Goal: Navigation & Orientation: Find specific page/section

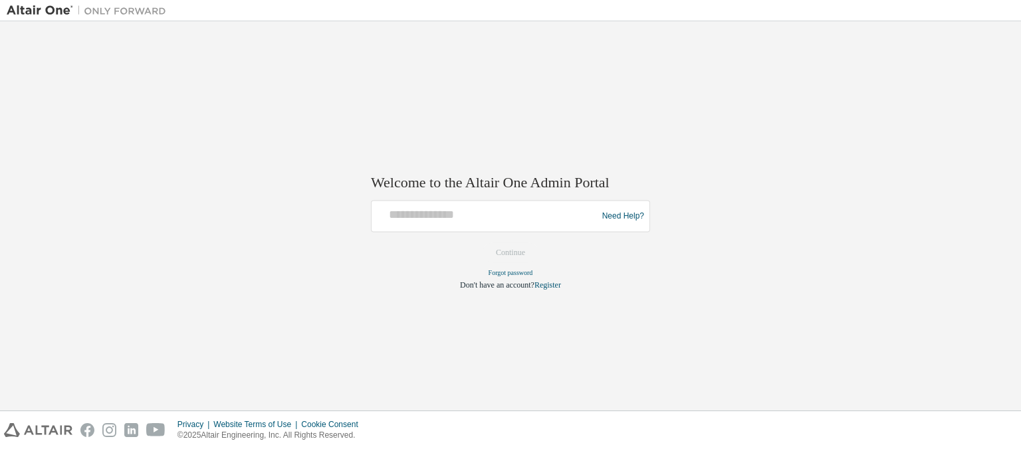
click at [541, 203] on div "Need Help?" at bounding box center [510, 217] width 279 height 32
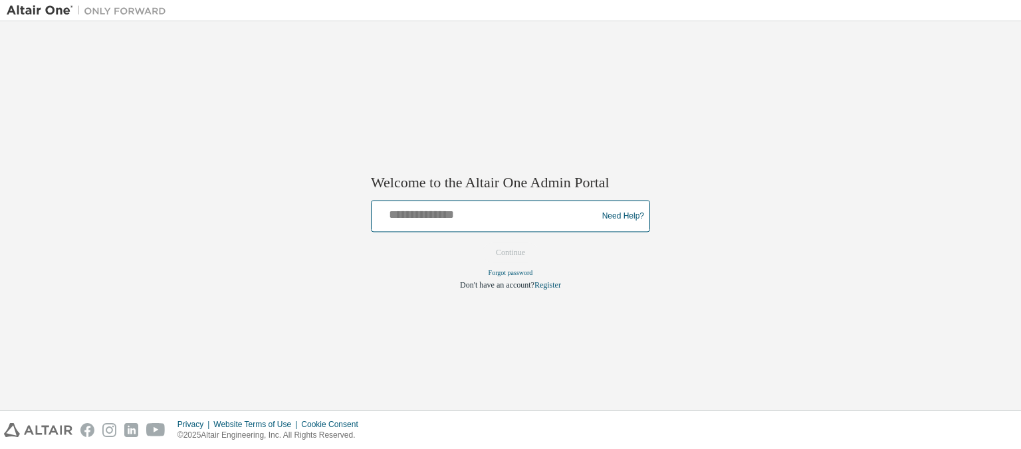
click at [536, 209] on input "text" at bounding box center [486, 213] width 219 height 19
paste input "**********"
type input "**********"
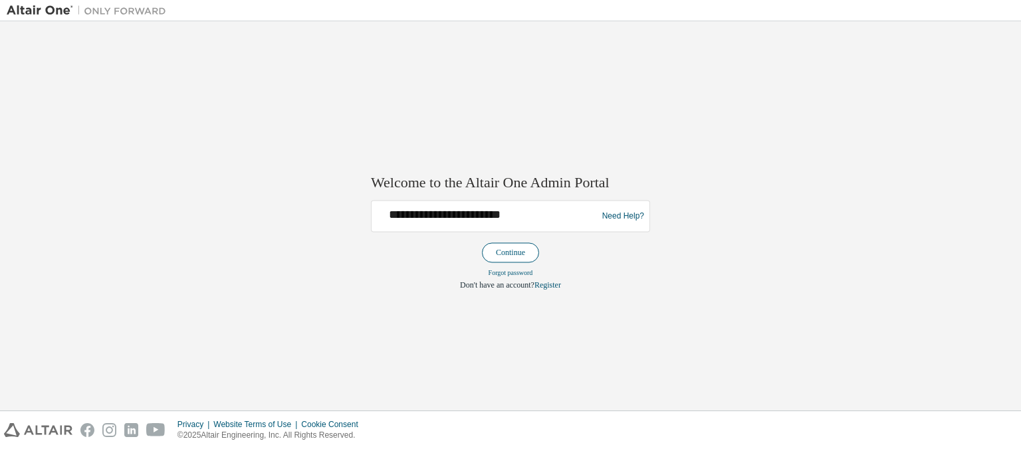
click at [525, 256] on button "Continue" at bounding box center [510, 253] width 57 height 20
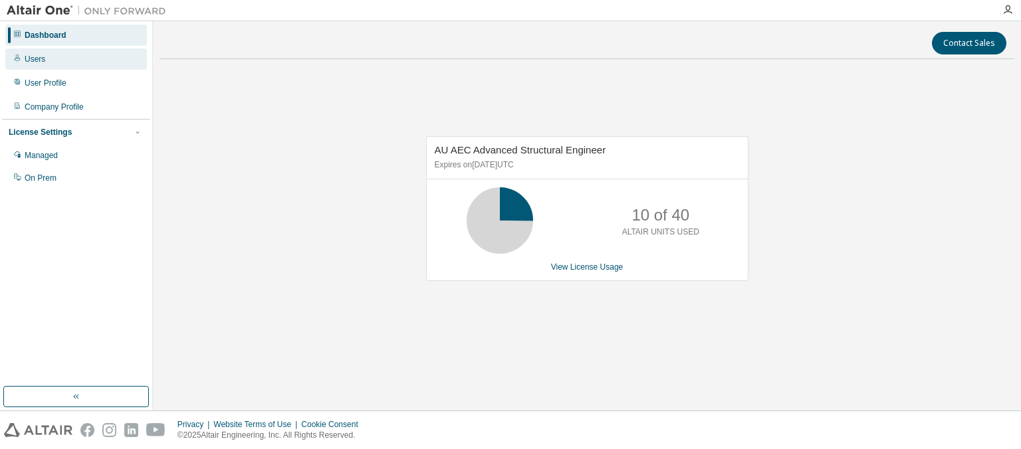
click at [35, 56] on div "Users" at bounding box center [35, 59] width 21 height 11
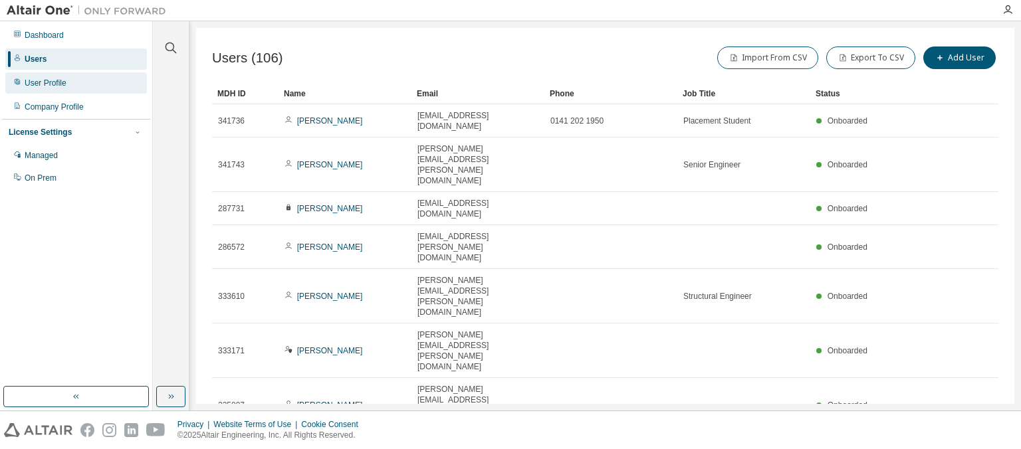
click at [37, 82] on div "User Profile" at bounding box center [46, 83] width 42 height 11
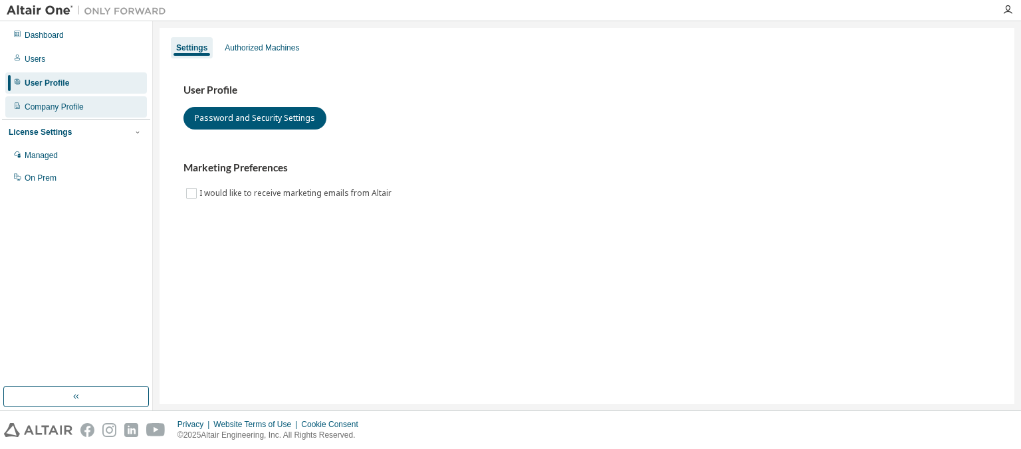
click at [39, 110] on div "Company Profile" at bounding box center [54, 107] width 59 height 11
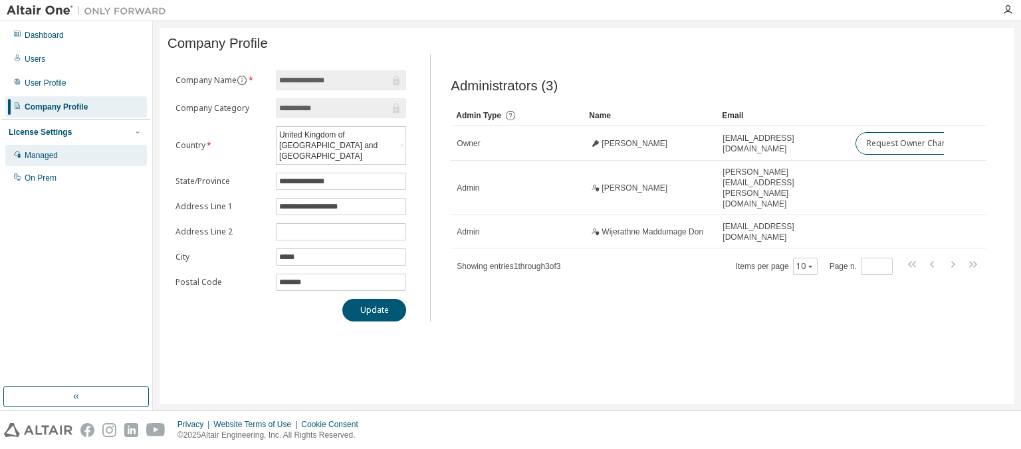
click at [43, 158] on div "Managed" at bounding box center [41, 155] width 33 height 11
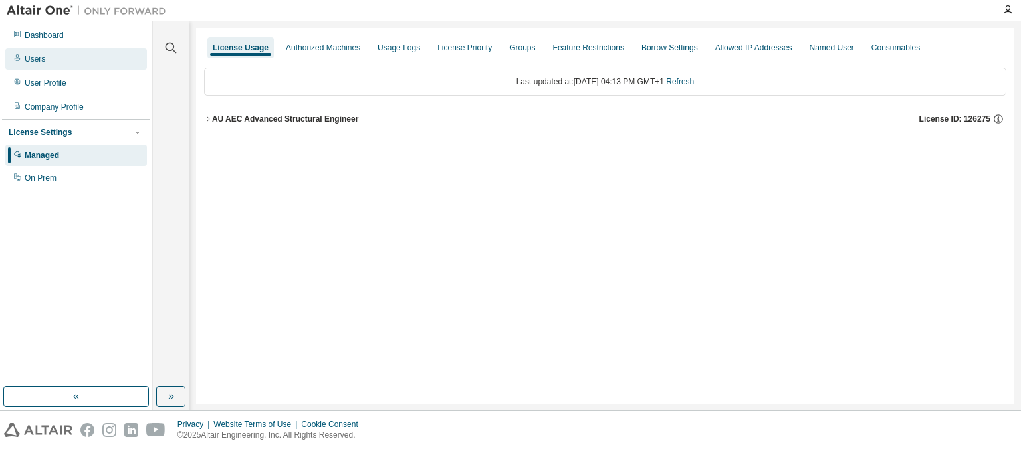
click at [33, 61] on div "Users" at bounding box center [35, 59] width 21 height 11
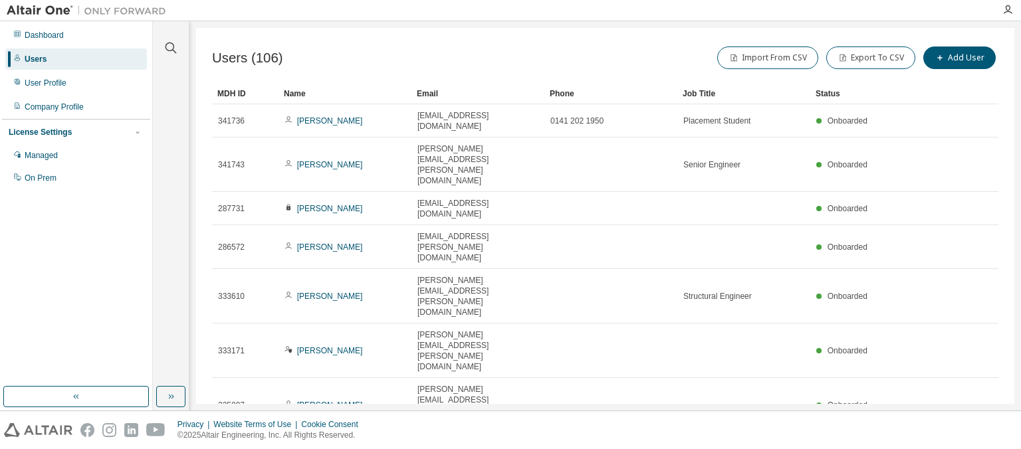
click at [430, 97] on div "Email" at bounding box center [478, 93] width 122 height 21
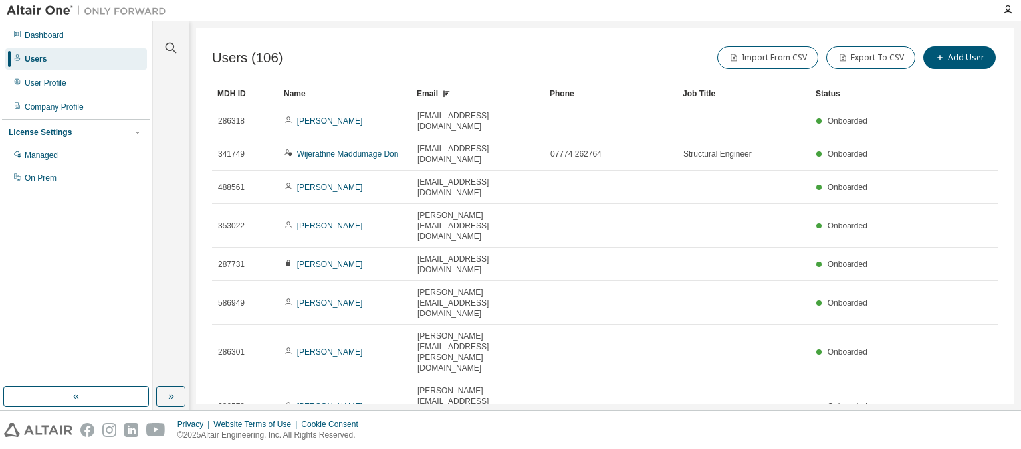
click at [430, 96] on div "Email" at bounding box center [478, 93] width 122 height 21
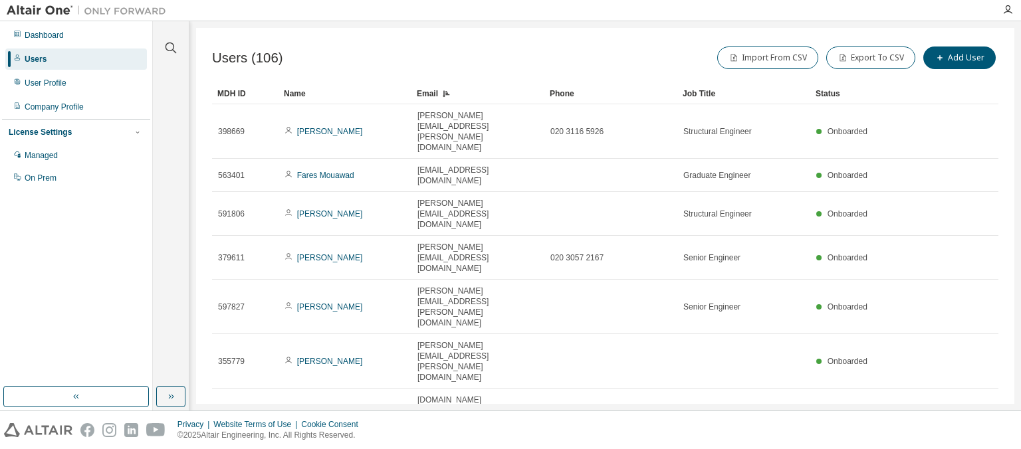
type input "*"
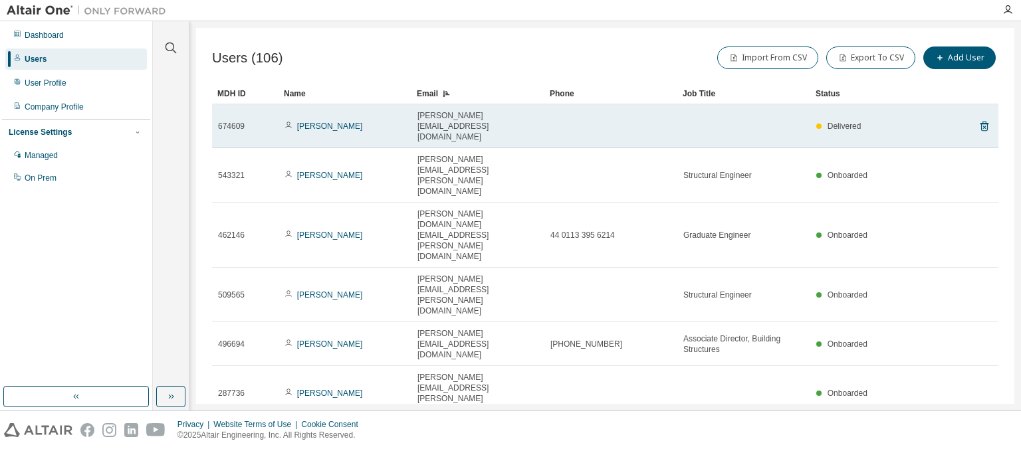
click at [858, 122] on span "Delivered" at bounding box center [845, 126] width 34 height 9
